Goal: Find specific page/section: Find specific page/section

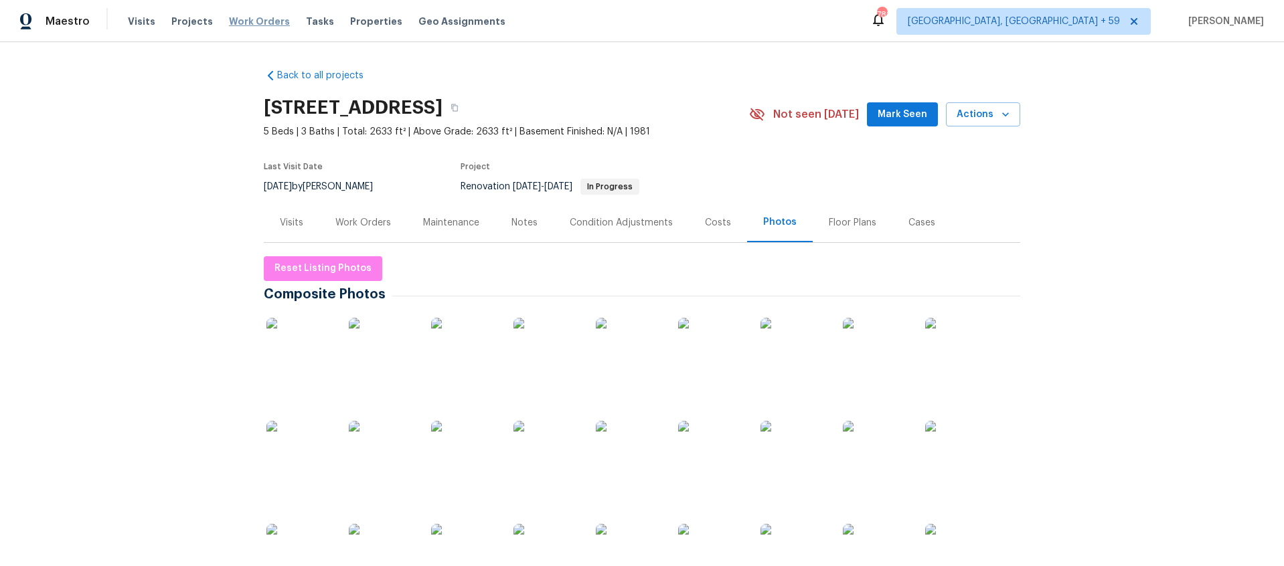
click at [246, 23] on span "Work Orders" at bounding box center [259, 21] width 61 height 13
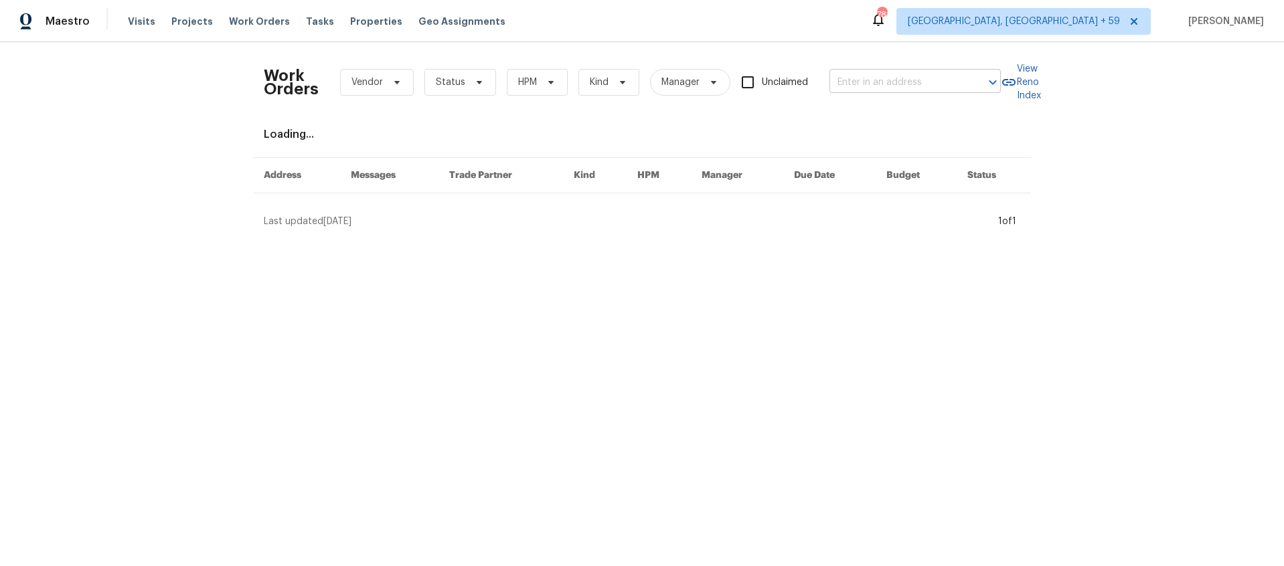
click at [891, 76] on input "text" at bounding box center [896, 82] width 134 height 21
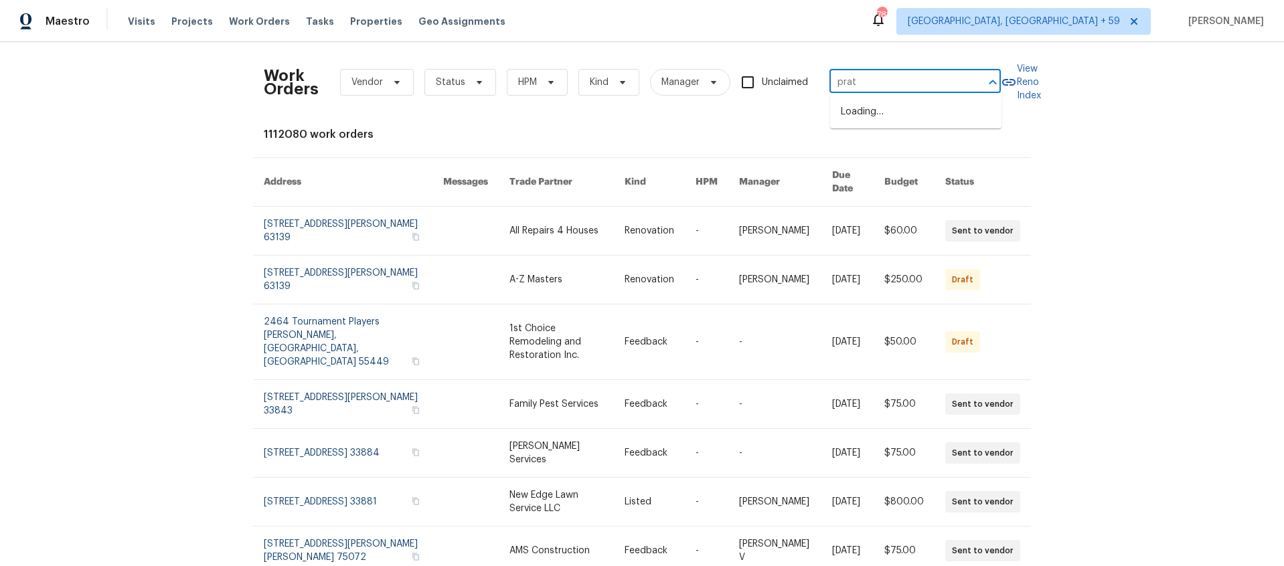
type input "[PERSON_NAME]"
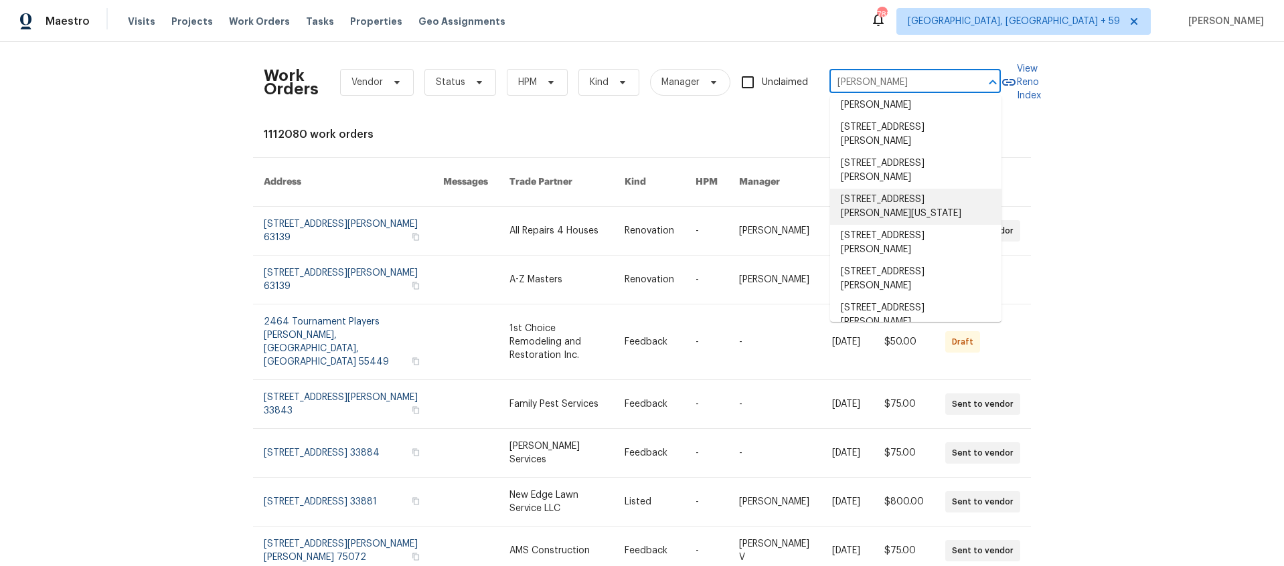
scroll to position [311, 0]
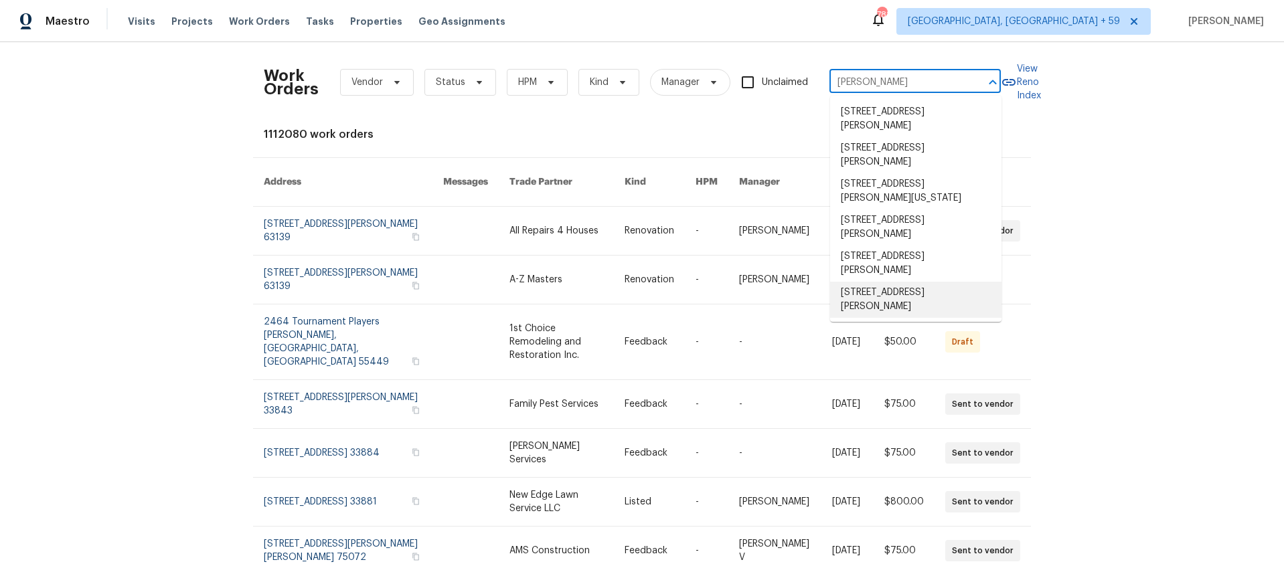
click at [865, 282] on li "[STREET_ADDRESS][PERSON_NAME]" at bounding box center [915, 300] width 171 height 36
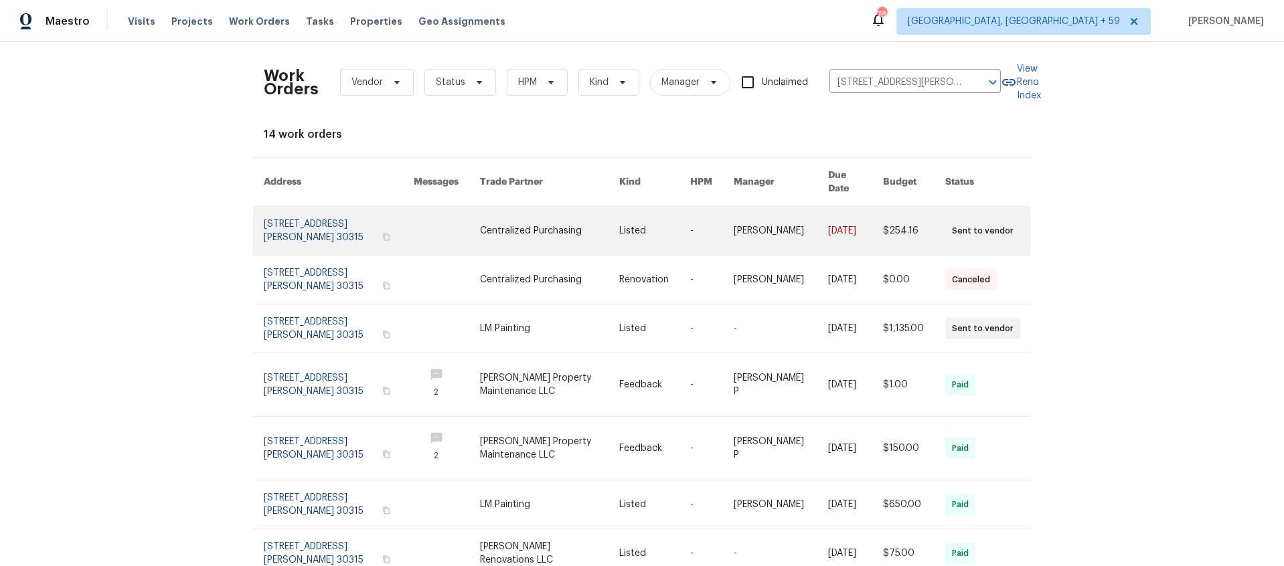
click at [288, 223] on link at bounding box center [339, 231] width 150 height 48
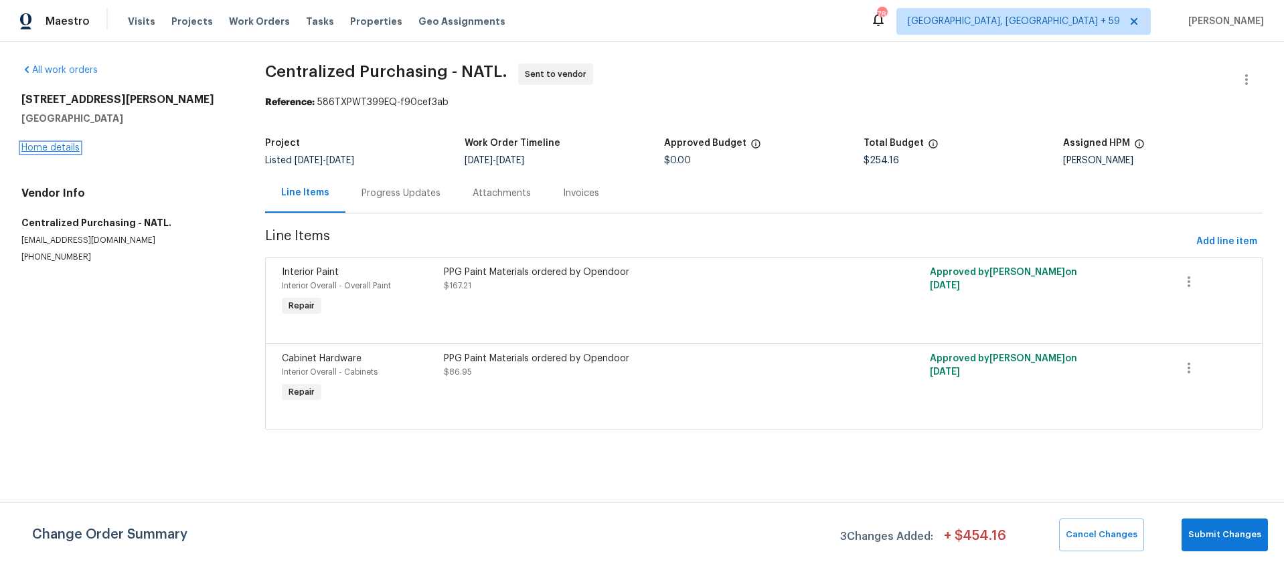
click at [66, 147] on link "Home details" at bounding box center [50, 147] width 58 height 9
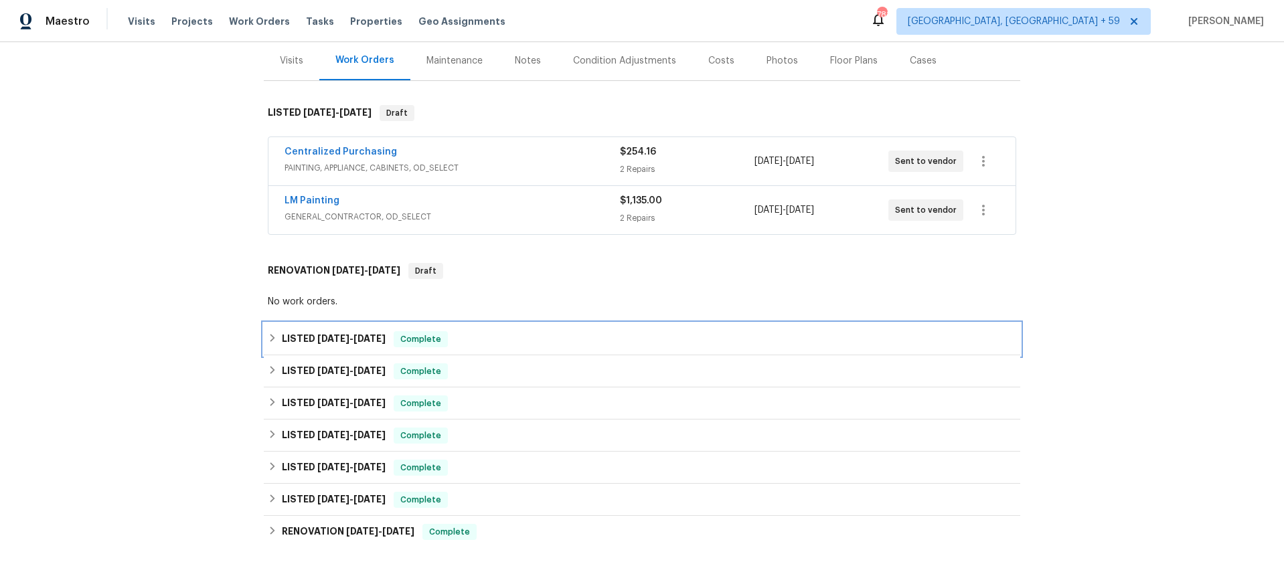
click at [309, 336] on h6 "LISTED [DATE] - [DATE]" at bounding box center [334, 339] width 104 height 16
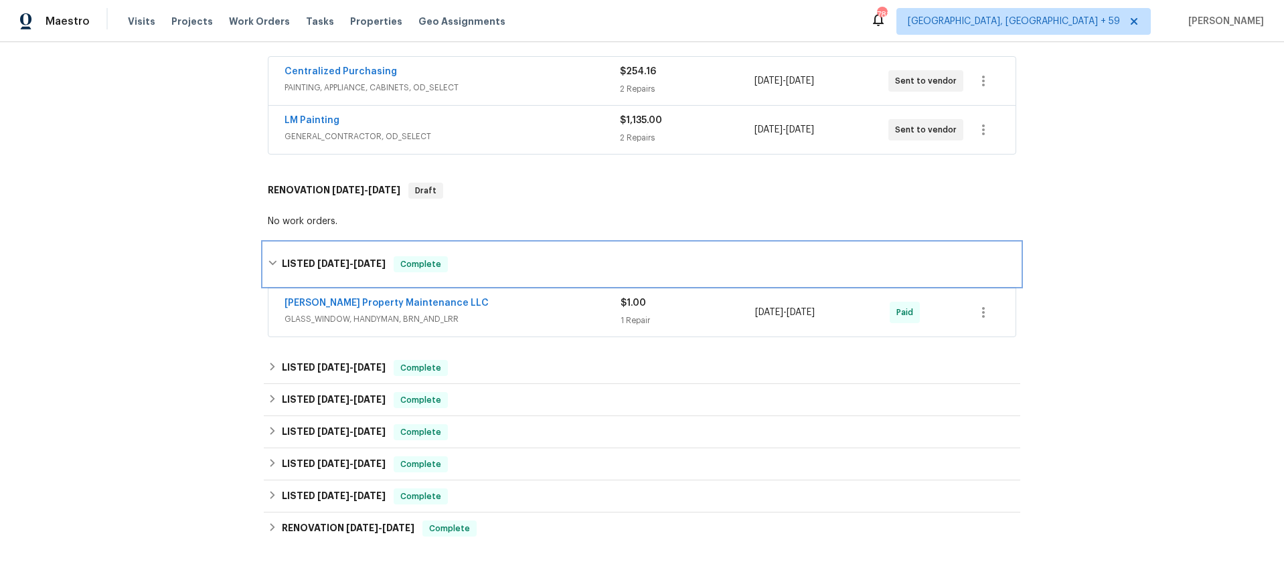
scroll to position [248, 0]
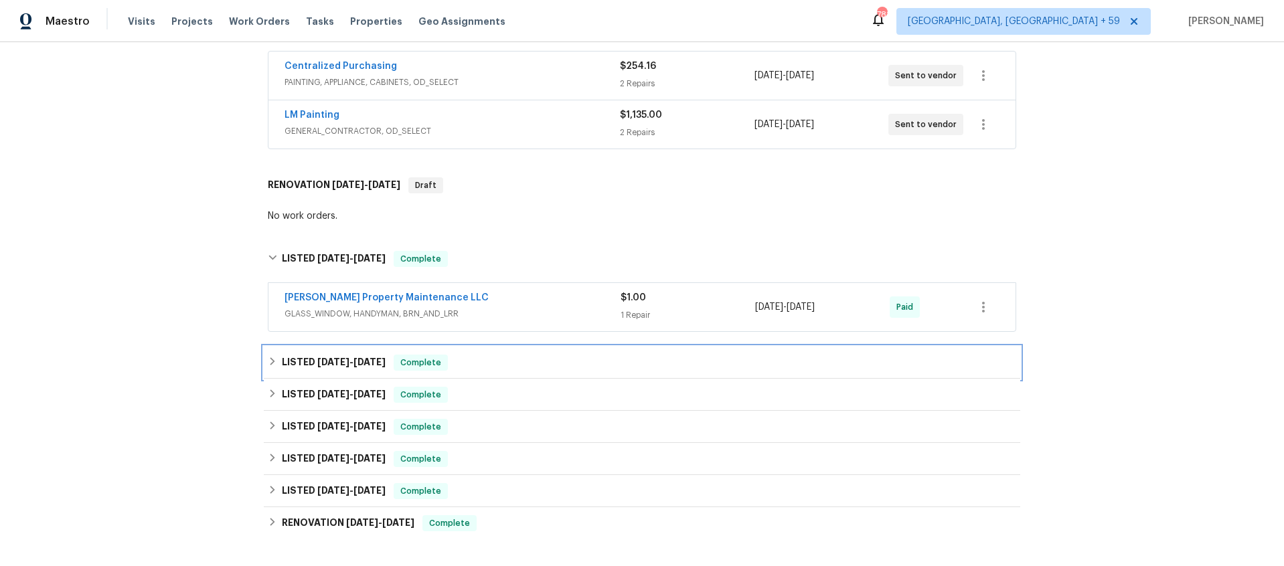
click at [286, 364] on h6 "LISTED [DATE] - [DATE]" at bounding box center [334, 363] width 104 height 16
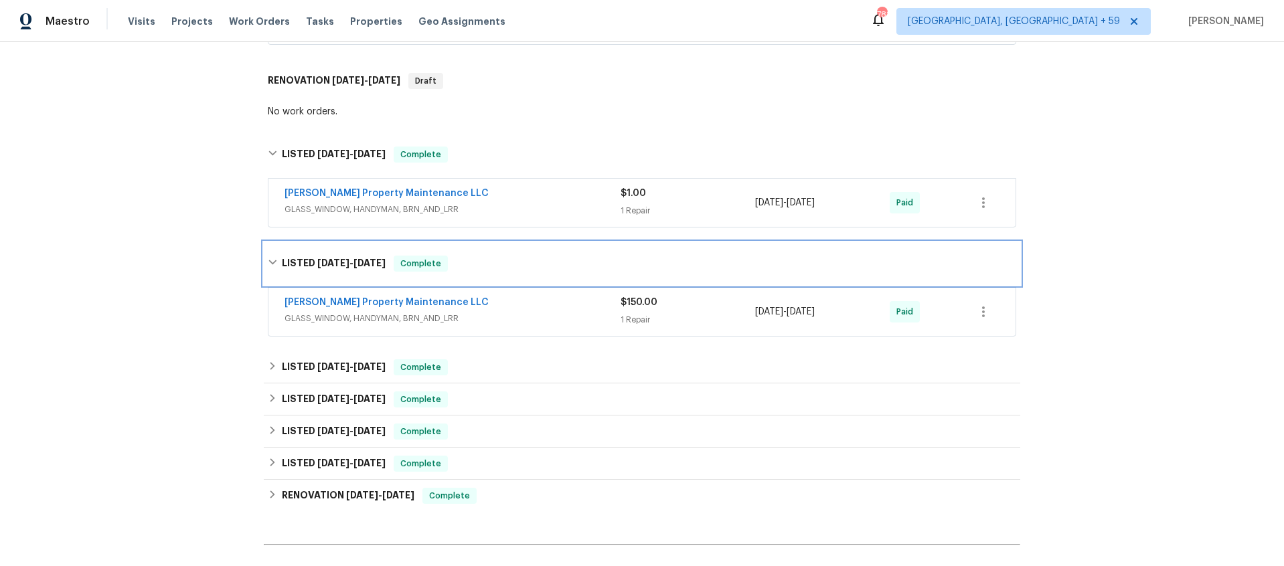
scroll to position [353, 0]
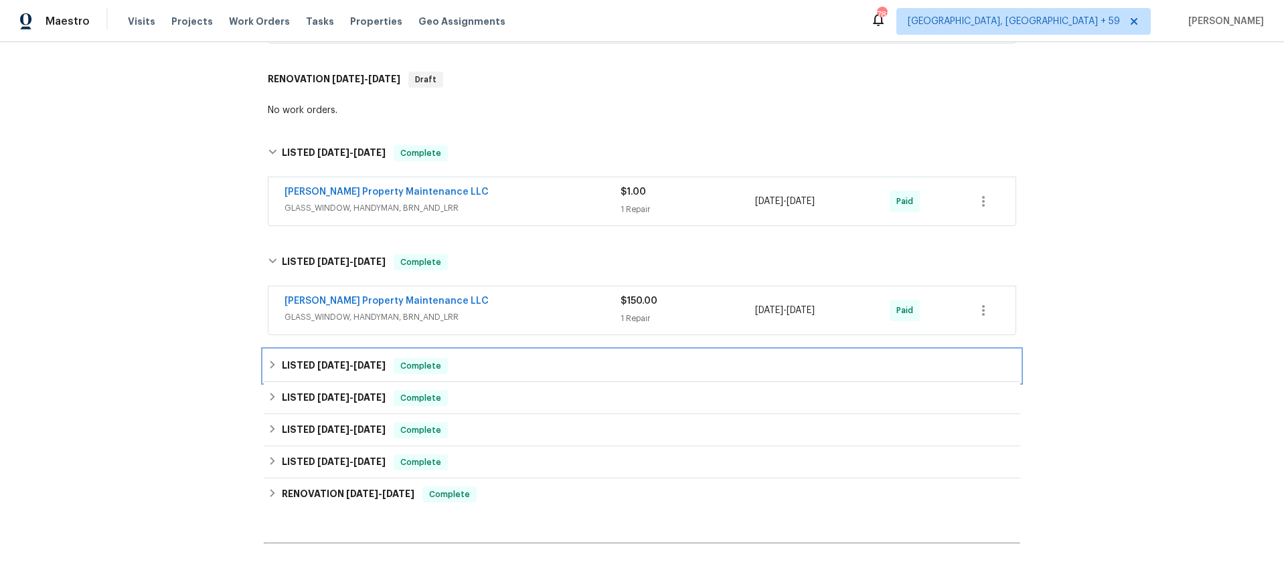
click at [321, 361] on span "[DATE]" at bounding box center [333, 365] width 32 height 9
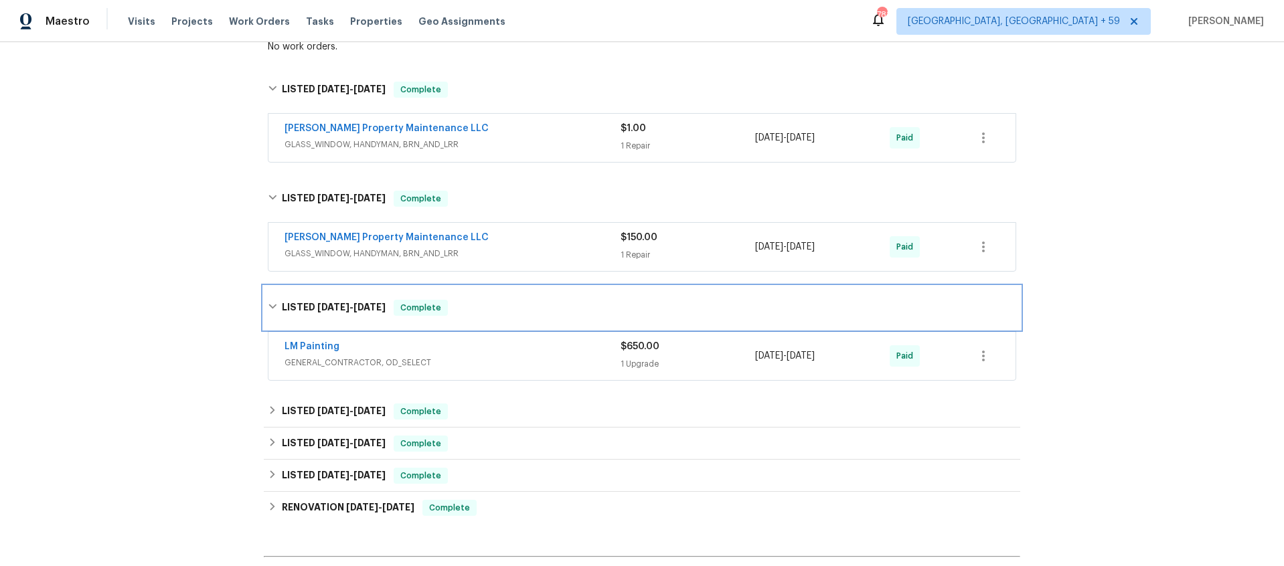
scroll to position [420, 0]
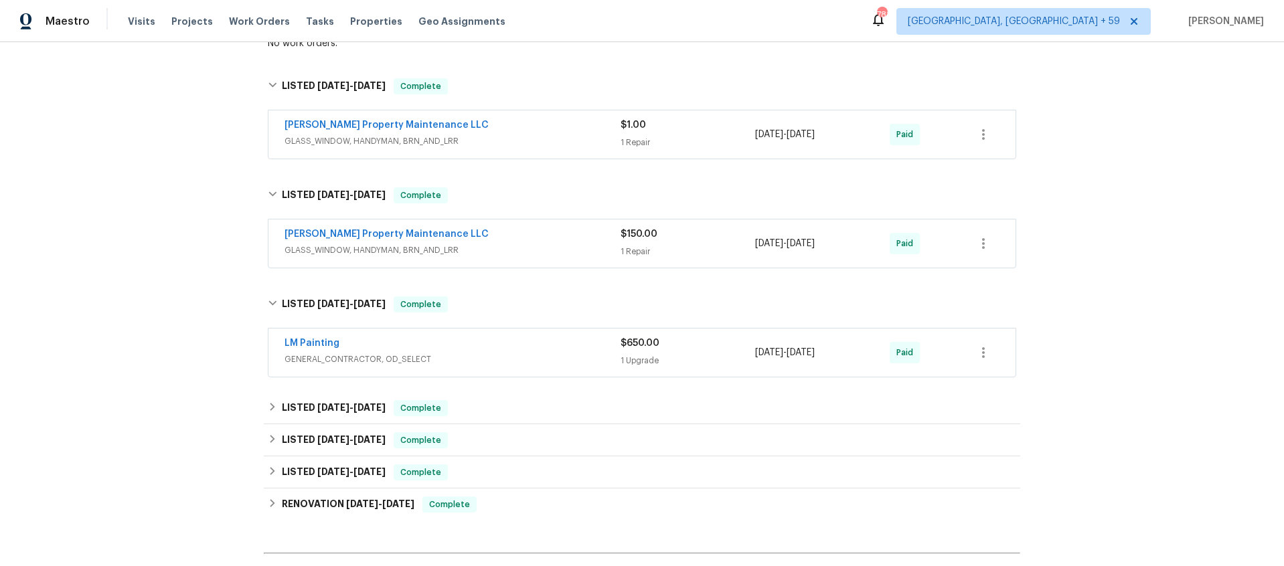
click at [477, 343] on div "LM Painting" at bounding box center [452, 345] width 336 height 16
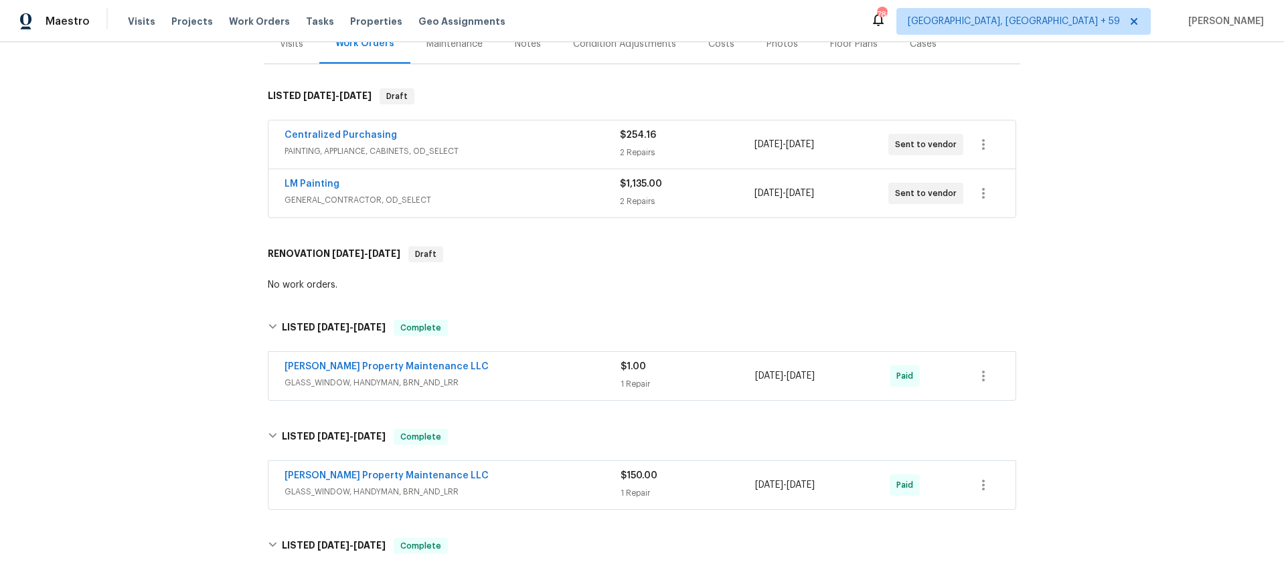
scroll to position [177, 0]
